Goal: Obtain resource: Obtain resource

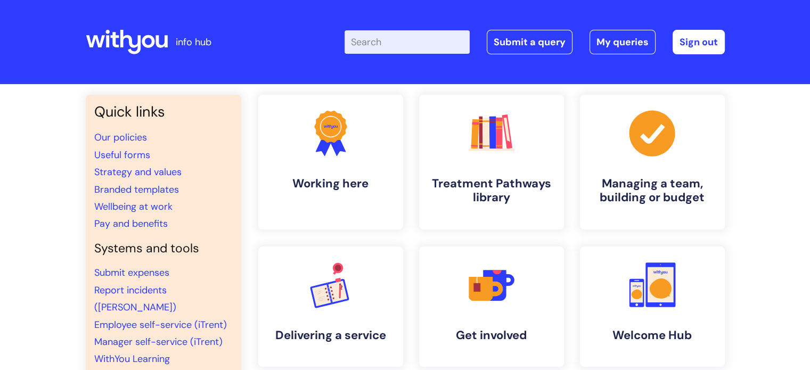
click at [435, 39] on input "Enter your search term here..." at bounding box center [406, 41] width 125 height 23
type input "useful forms"
click button "Search" at bounding box center [0, 0] width 0 height 0
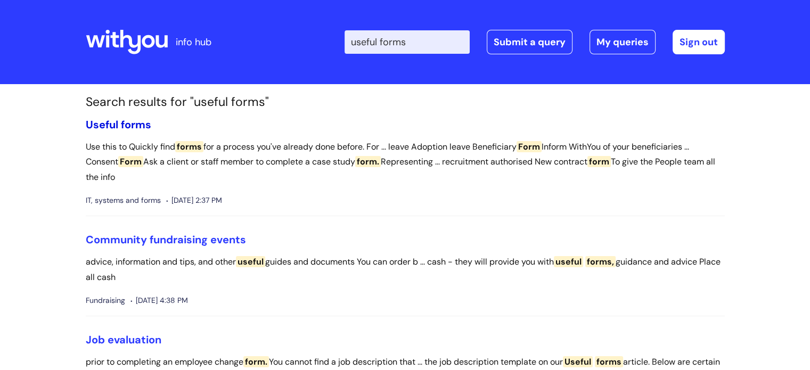
click at [134, 127] on span "forms" at bounding box center [136, 125] width 30 height 14
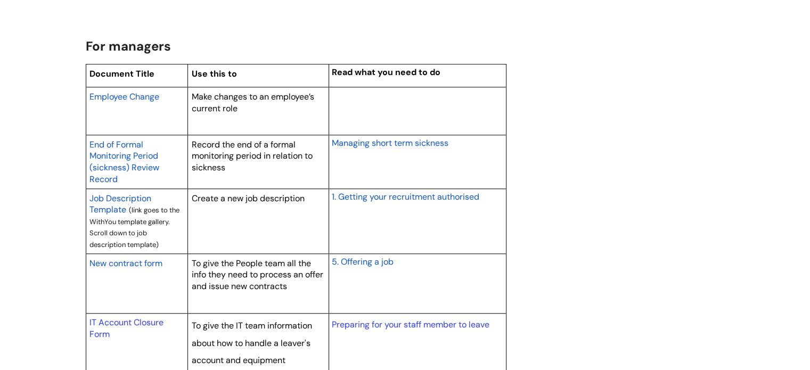
scroll to position [852, 0]
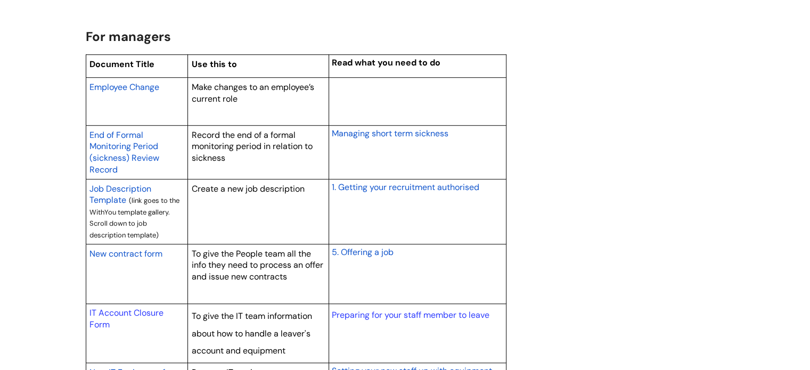
click at [132, 254] on span "New contract form" at bounding box center [125, 253] width 73 height 11
